Goal: Task Accomplishment & Management: Manage account settings

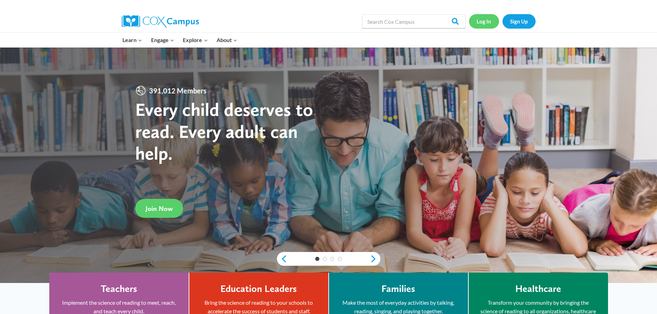
click at [481, 21] on link "Log In" at bounding box center [484, 21] width 30 height 14
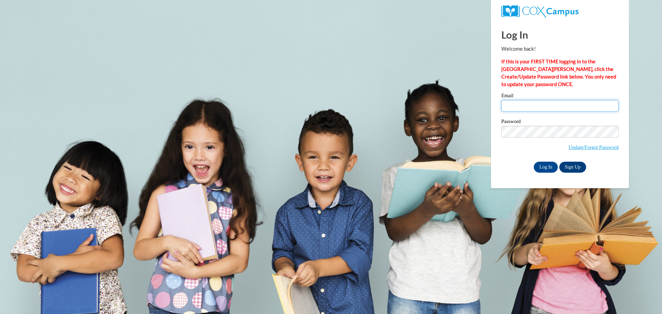
click at [518, 106] on input "Email" at bounding box center [559, 106] width 117 height 12
type input "kjohnson@kusd.edu"
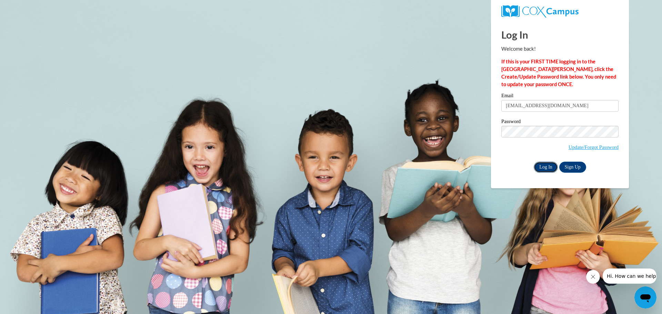
click at [542, 165] on input "Log In" at bounding box center [546, 167] width 24 height 11
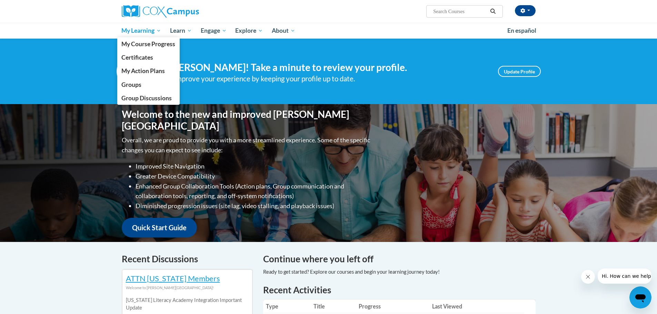
click at [133, 31] on span "My Learning" at bounding box center [141, 31] width 40 height 8
click at [131, 87] on span "Groups" at bounding box center [131, 84] width 20 height 7
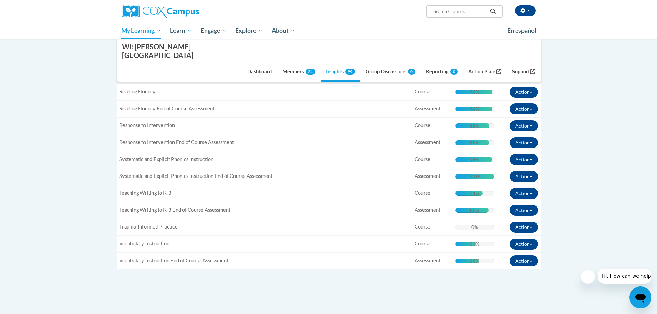
scroll to position [393, 0]
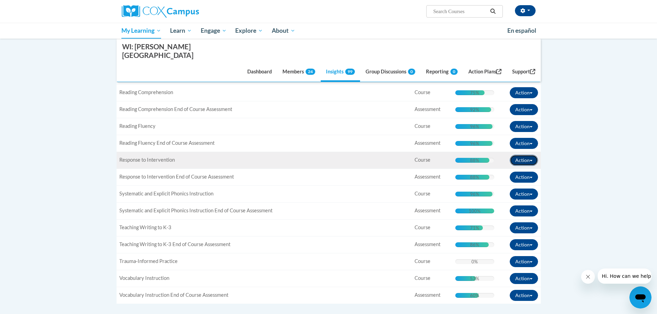
click at [529, 155] on button "Action" at bounding box center [523, 160] width 28 height 11
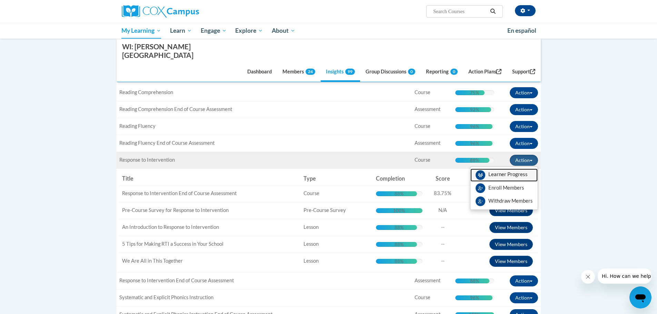
click at [501, 176] on span "View Members" at bounding box center [507, 176] width 39 height 0
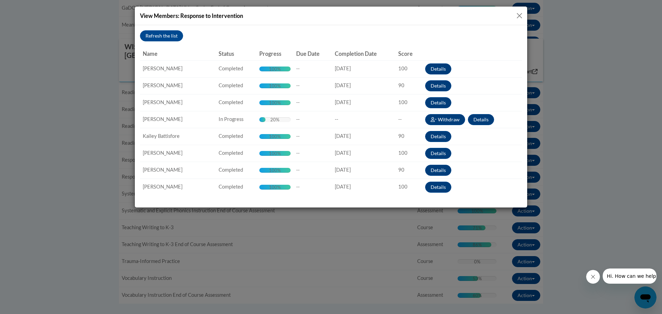
click at [518, 16] on button "Close" at bounding box center [519, 15] width 9 height 9
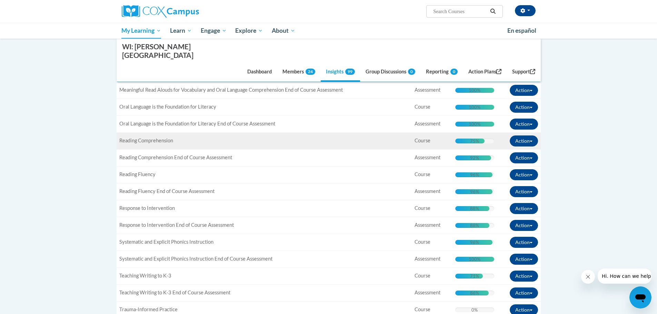
scroll to position [379, 0]
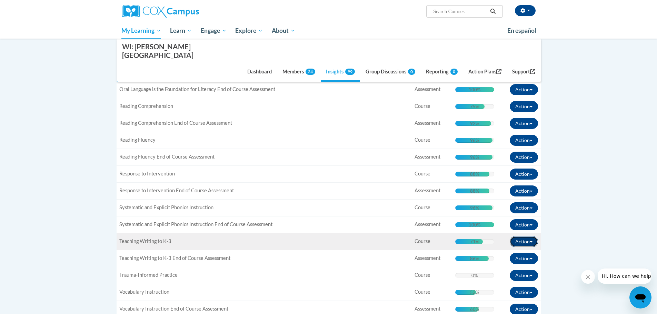
click at [531, 241] on span "button" at bounding box center [530, 241] width 3 height 1
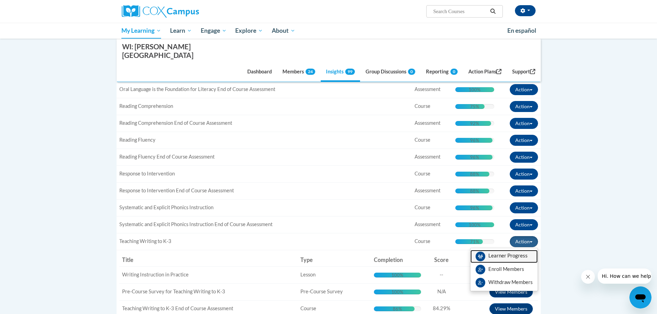
click at [504, 257] on span "View Members" at bounding box center [507, 257] width 39 height 0
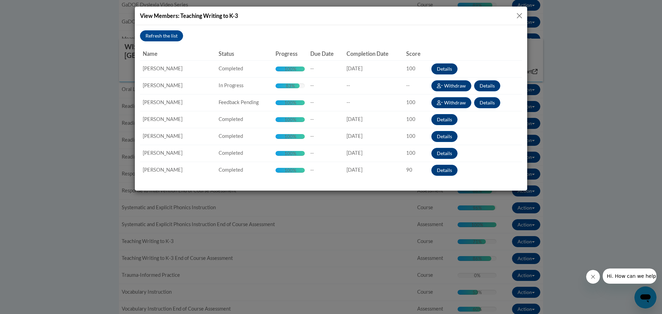
click at [523, 14] on button "Close" at bounding box center [519, 15] width 9 height 9
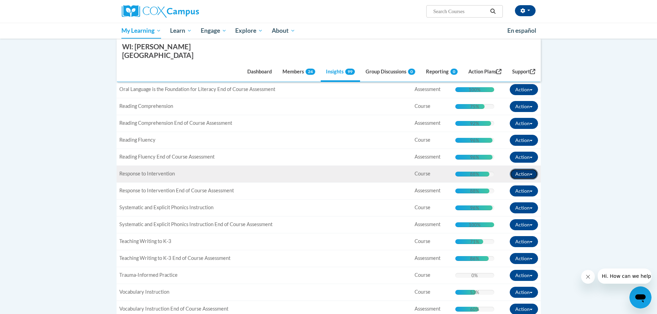
click at [533, 169] on button "Action" at bounding box center [523, 174] width 28 height 11
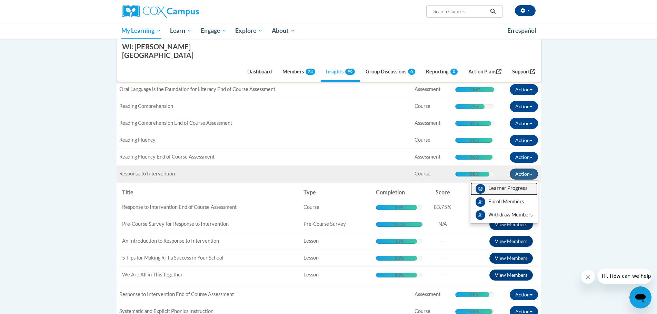
click at [496, 190] on span "View Members" at bounding box center [507, 190] width 39 height 0
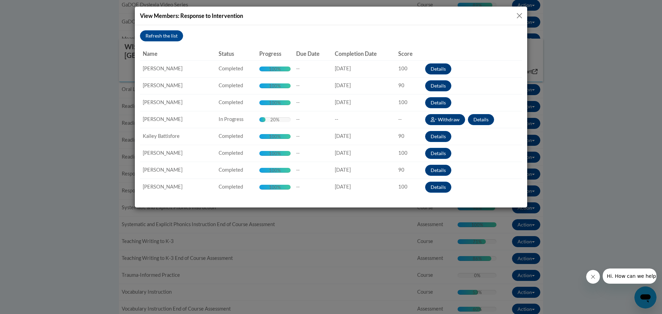
click at [517, 17] on button "Close" at bounding box center [519, 15] width 9 height 9
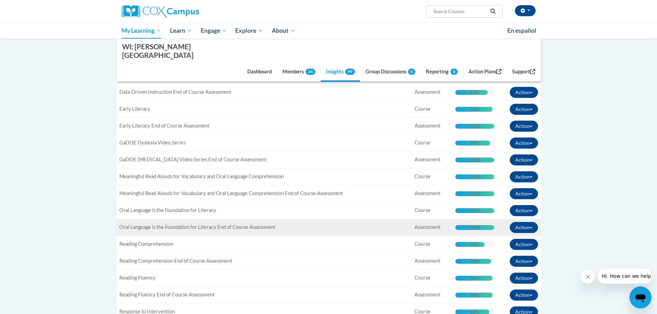
scroll to position [172, 0]
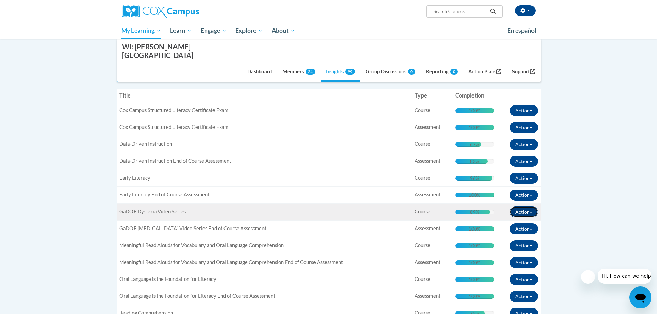
click at [530, 206] on button "Action" at bounding box center [523, 211] width 28 height 11
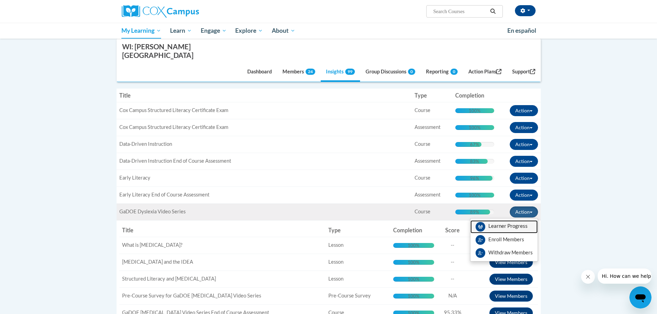
click at [509, 228] on span "View Members" at bounding box center [507, 228] width 39 height 0
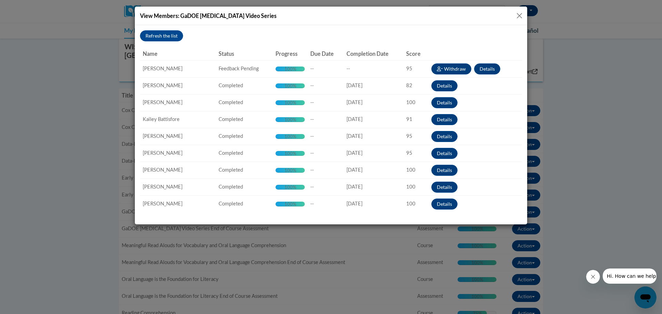
click at [518, 14] on button "Close" at bounding box center [519, 15] width 9 height 9
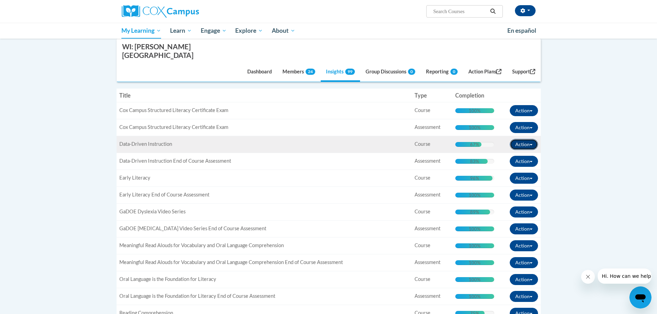
click at [529, 139] on button "Action" at bounding box center [523, 144] width 28 height 11
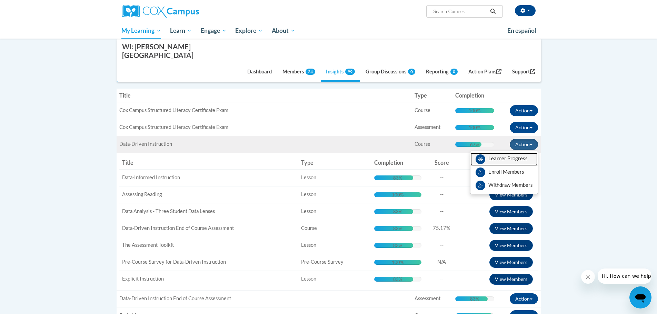
click at [495, 160] on span "View Members" at bounding box center [507, 160] width 39 height 0
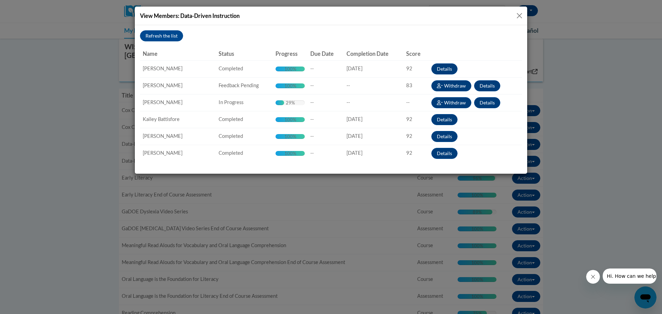
click at [519, 18] on button "Close" at bounding box center [519, 15] width 9 height 9
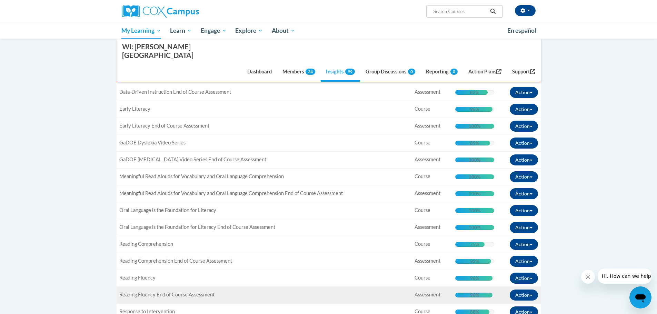
scroll to position [310, 0]
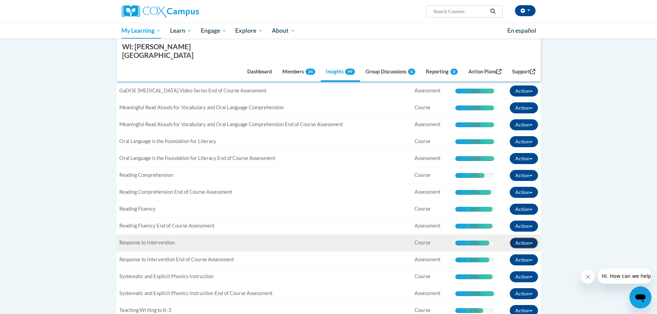
click at [532, 237] on button "Action" at bounding box center [523, 242] width 28 height 11
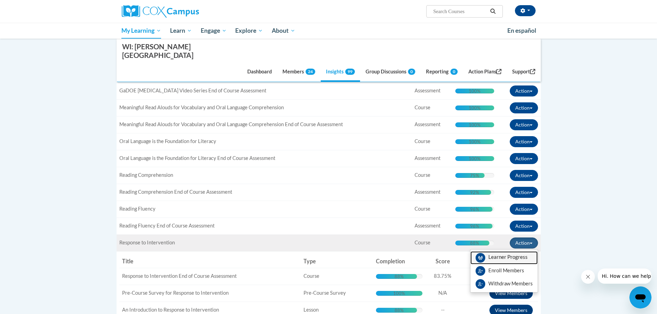
click at [508, 259] on span "View Members" at bounding box center [507, 259] width 39 height 0
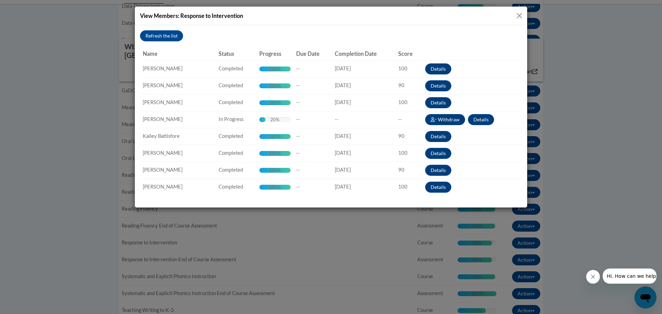
click at [519, 14] on button "Close" at bounding box center [519, 15] width 9 height 9
